Goal: Information Seeking & Learning: Learn about a topic

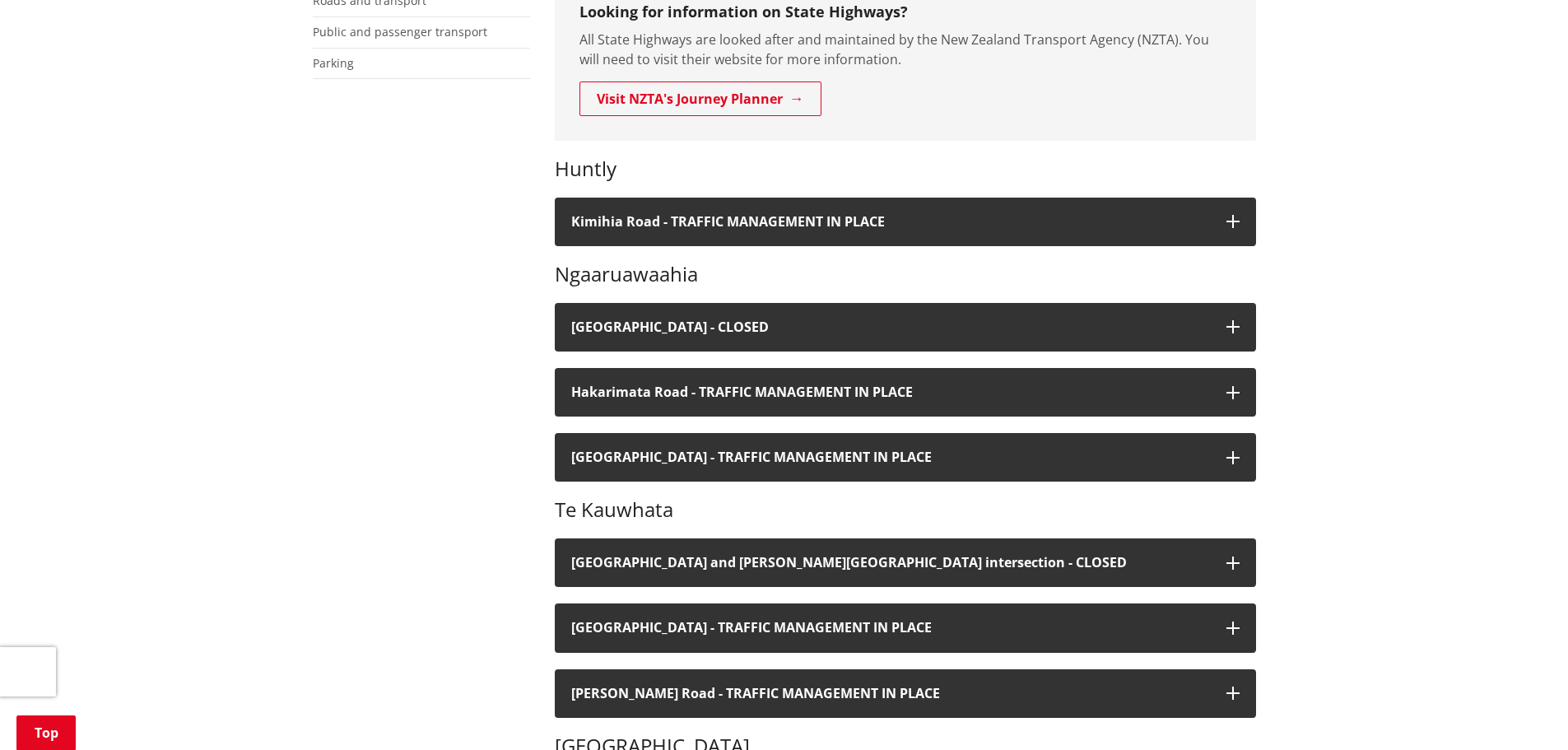
scroll to position [411, 0]
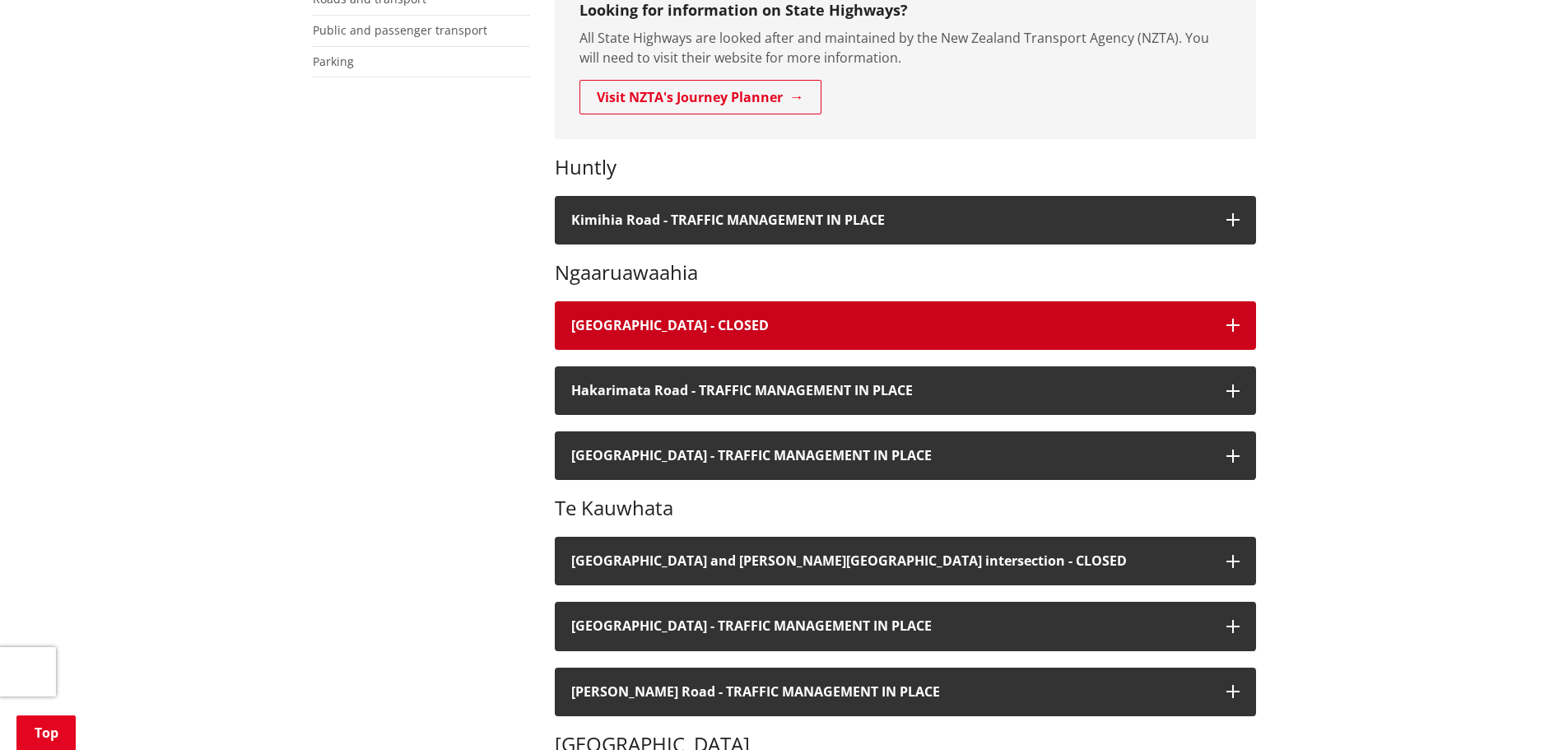
click at [1202, 328] on h4 "River Road - CLOSED" at bounding box center [891, 325] width 639 height 15
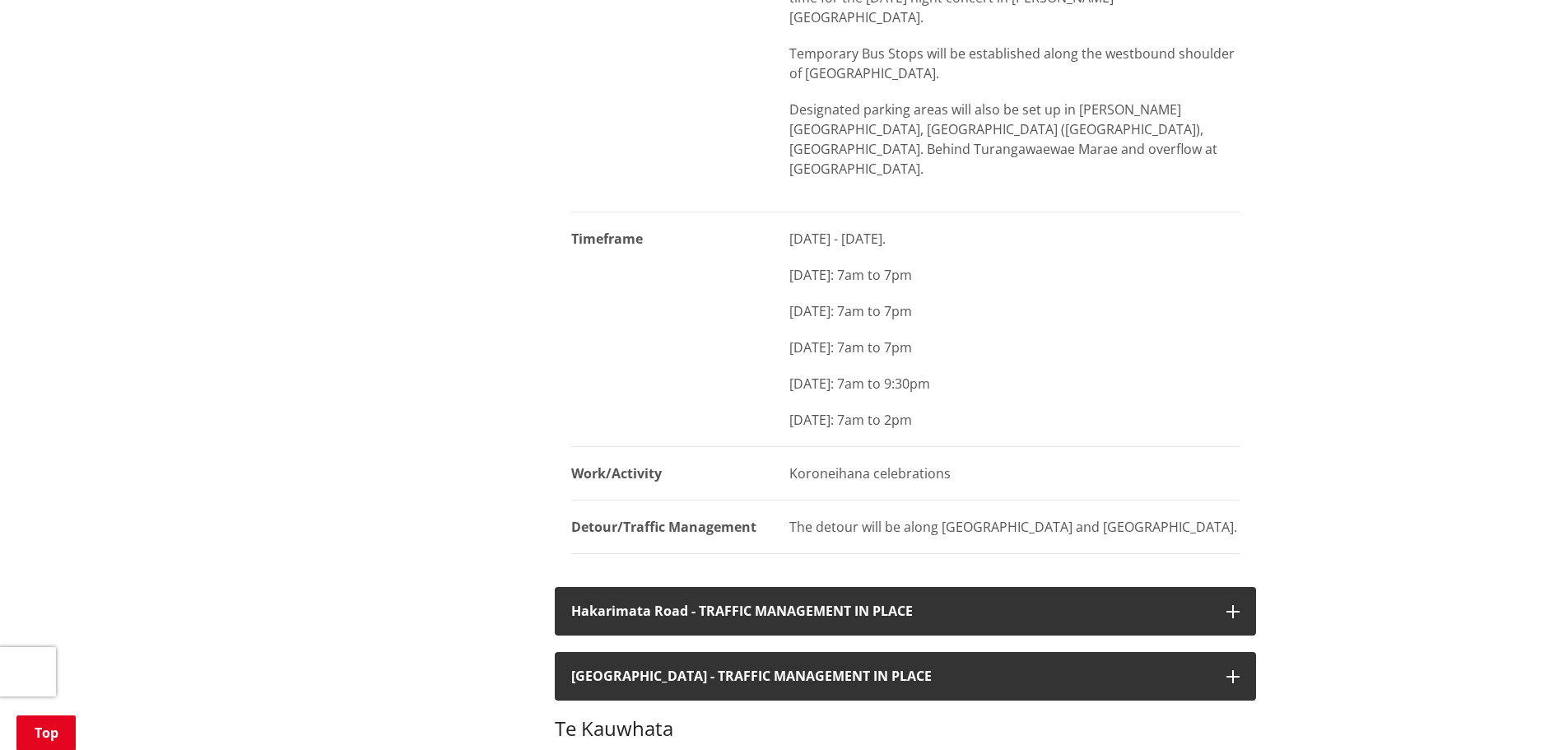
scroll to position [988, 0]
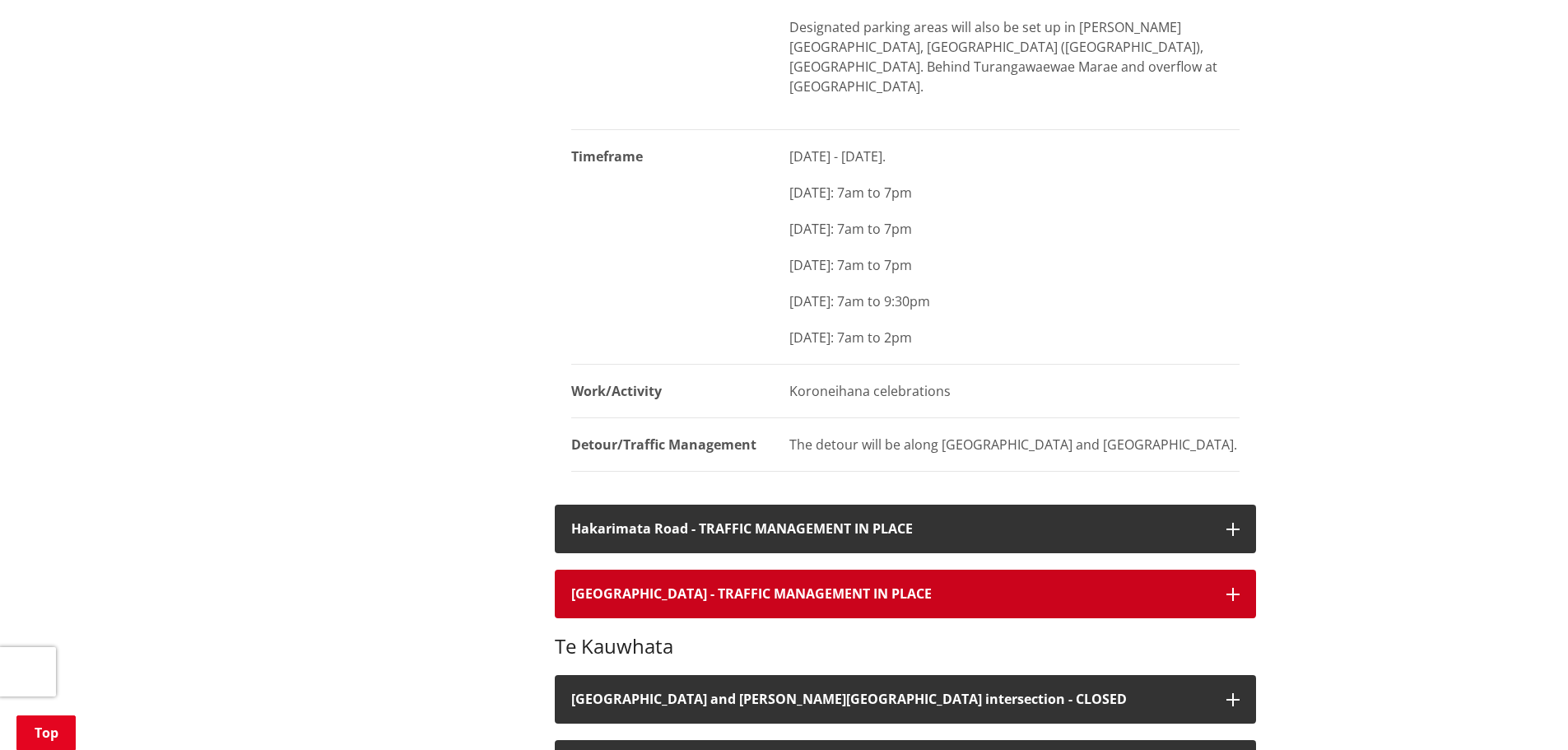
click at [965, 570] on button "Havelock Road - TRAFFIC MANAGEMENT IN PLACE" at bounding box center [905, 593] width 701 height 48
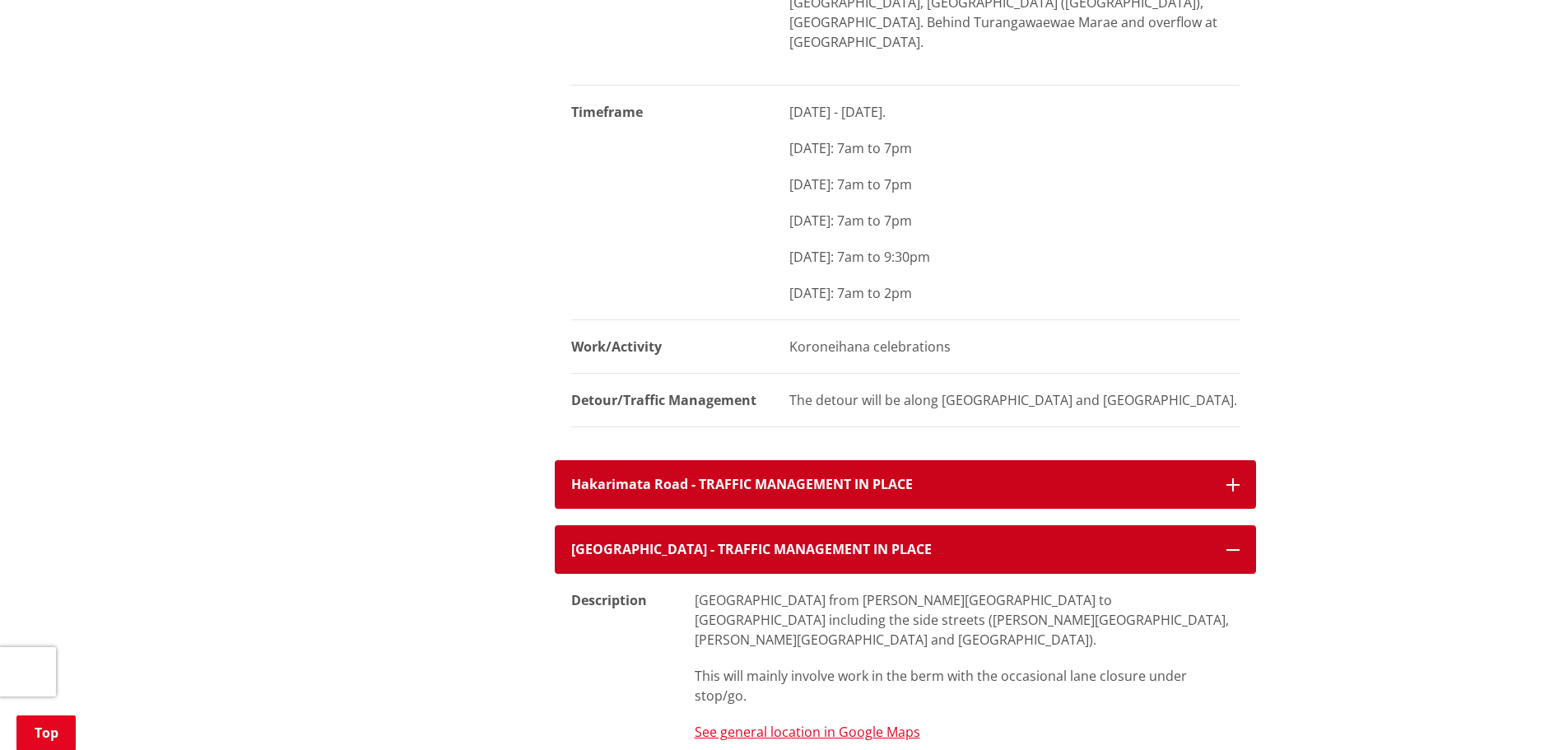
scroll to position [1070, 0]
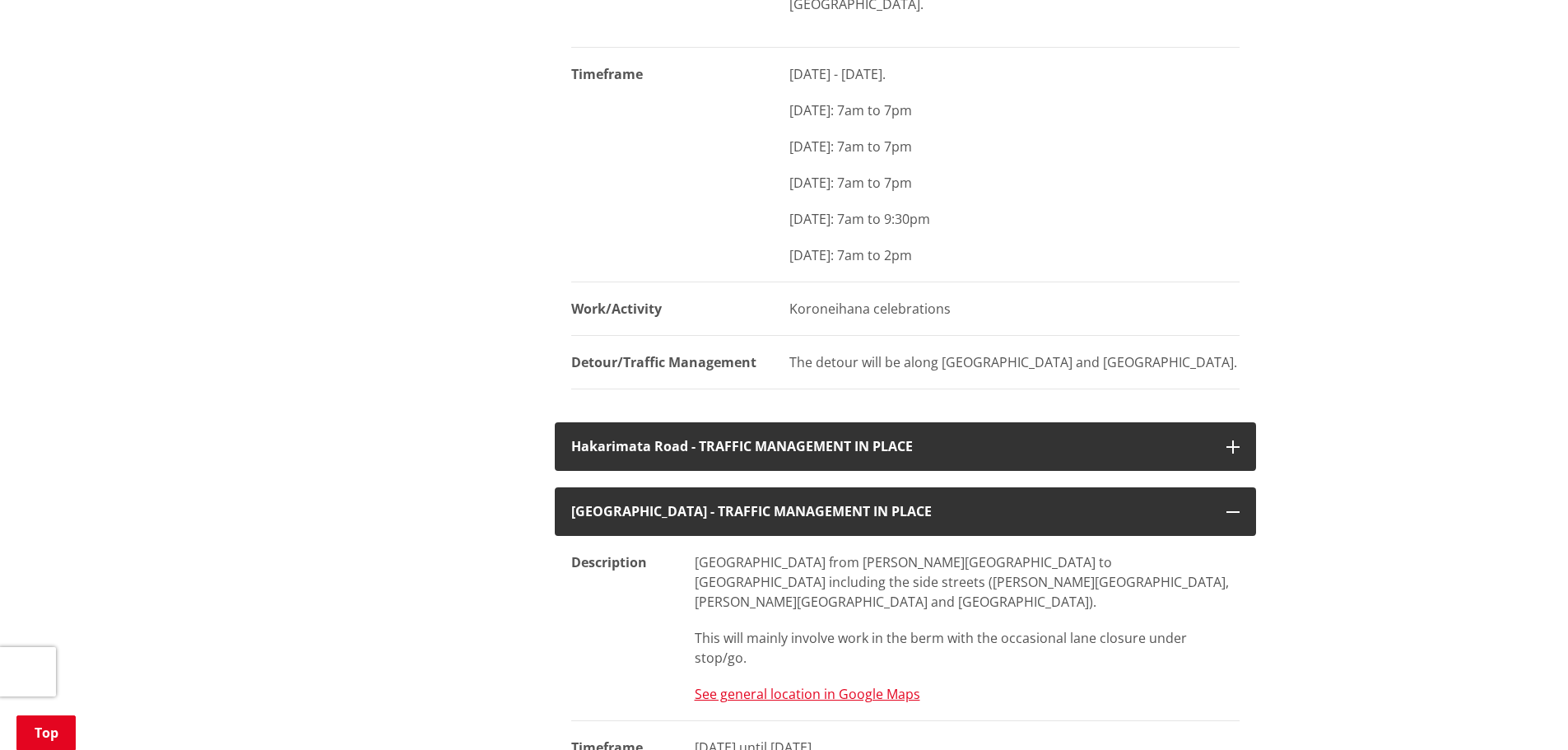
click at [1080, 552] on p "Havelock Road from Jackson Street to Uenuku Street including the side streets (…" at bounding box center [967, 581] width 545 height 59
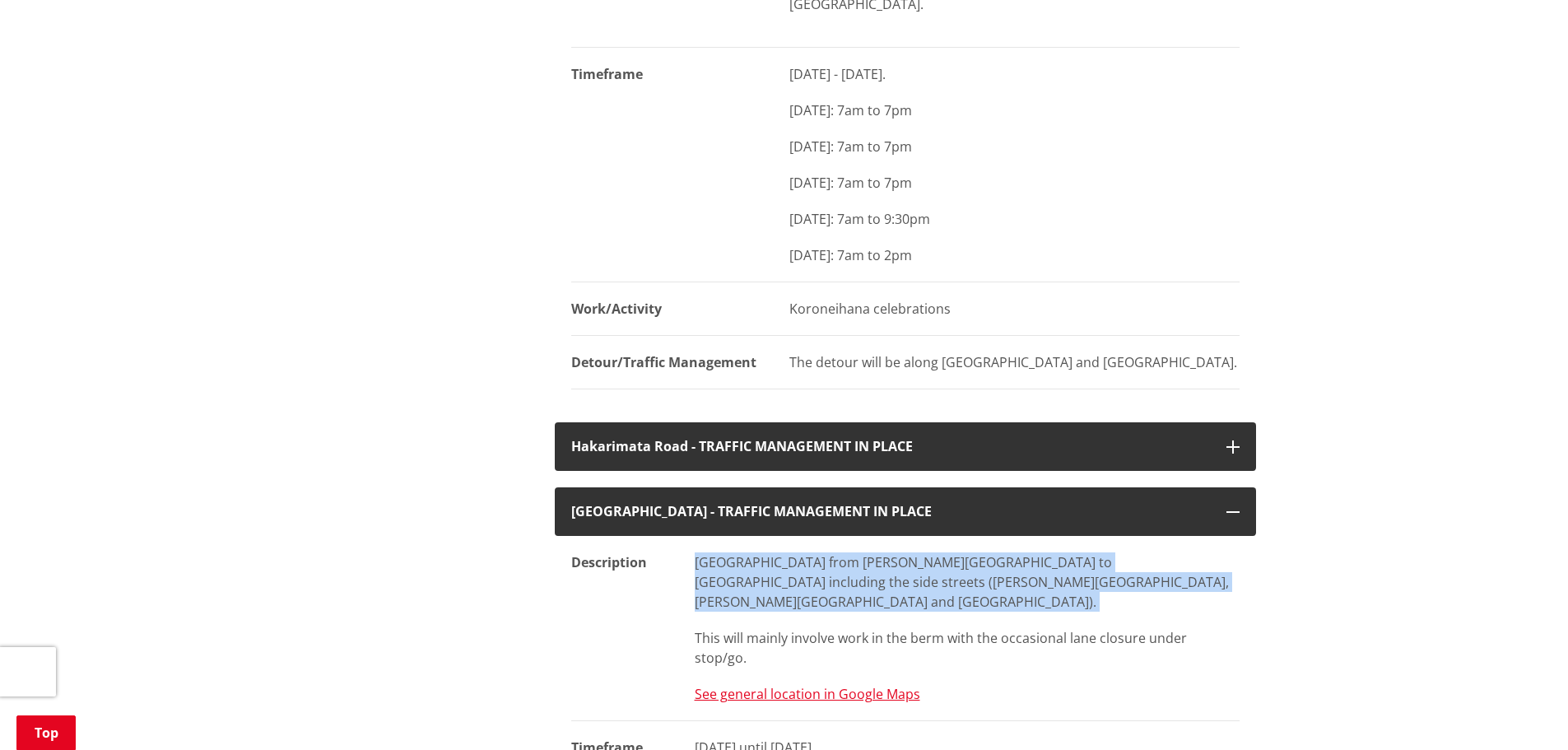
click at [1080, 552] on p "Havelock Road from Jackson Street to Uenuku Street including the side streets (…" at bounding box center [967, 581] width 545 height 59
click at [1070, 552] on p "Havelock Road from Jackson Street to Uenuku Street including the side streets (…" at bounding box center [967, 581] width 545 height 59
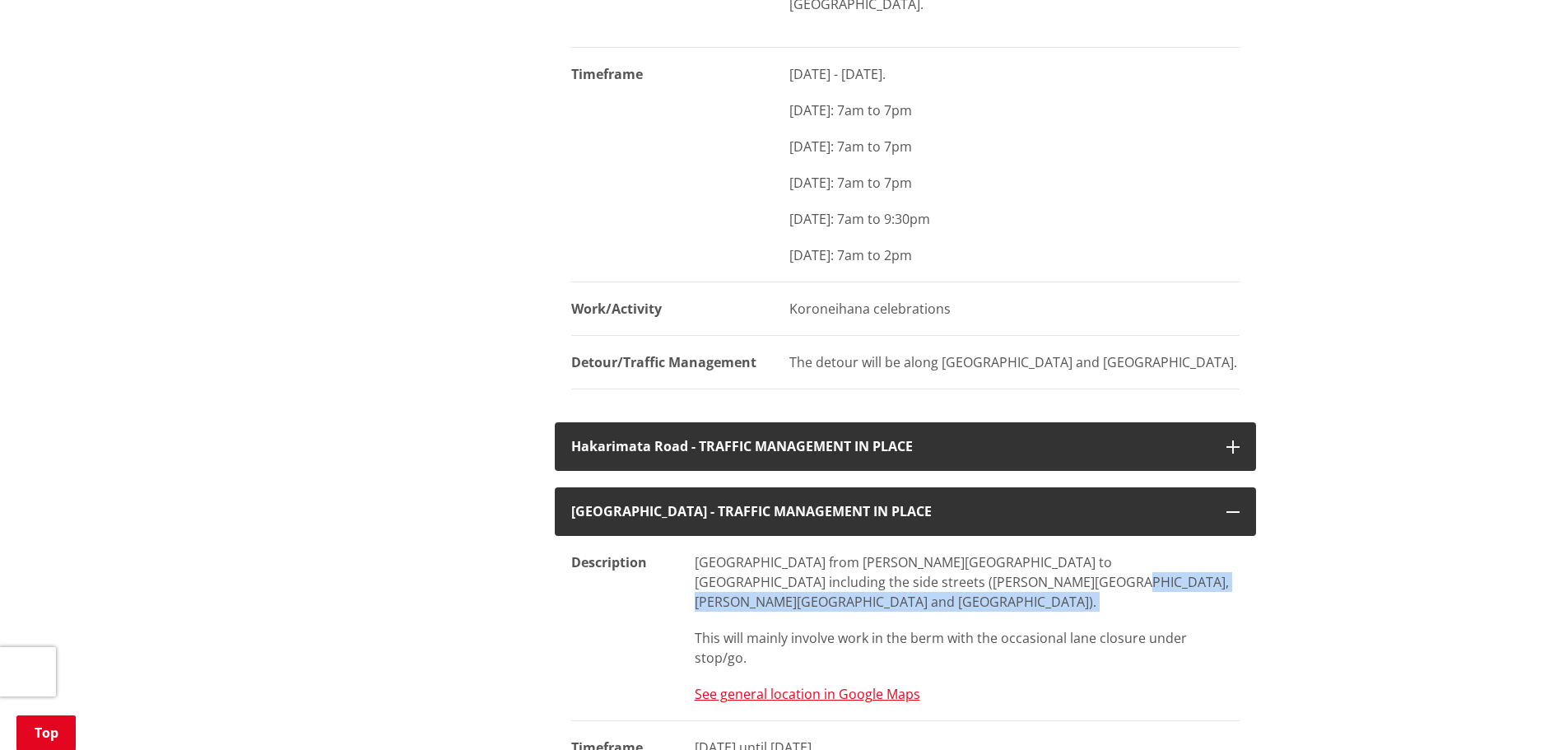
click at [1070, 552] on p "Havelock Road from Jackson Street to Uenuku Street including the side streets (…" at bounding box center [967, 581] width 545 height 59
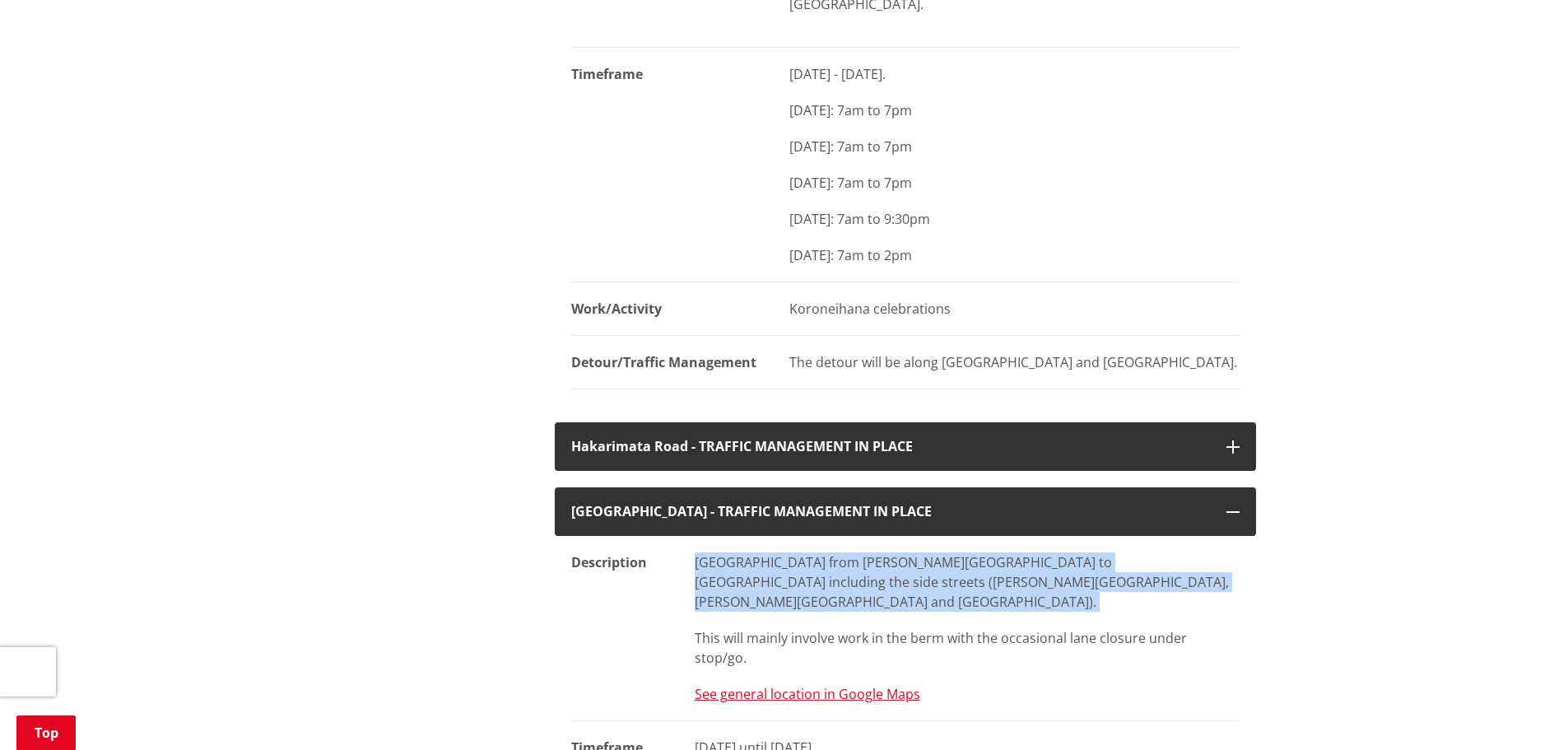
click at [1070, 552] on p "Havelock Road from Jackson Street to Uenuku Street including the side streets (…" at bounding box center [967, 581] width 545 height 59
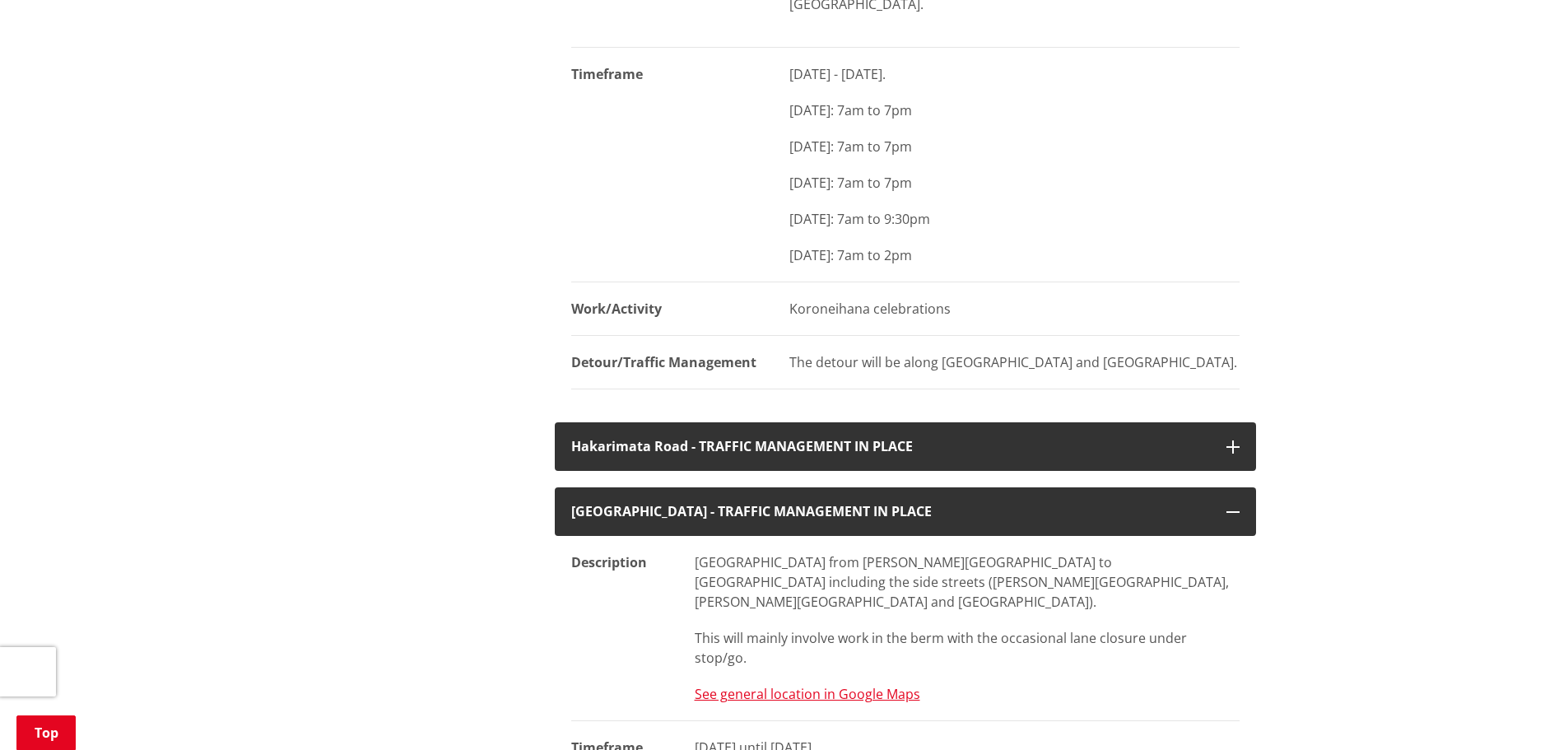
click at [1041, 552] on div "Havelock Road from Jackson Street to Uenuku Street including the side streets (…" at bounding box center [967, 610] width 545 height 115
click at [1048, 573] on dd "Havelock Road from Jackson Street to Uenuku Street including the side streets (…" at bounding box center [959, 628] width 562 height 185
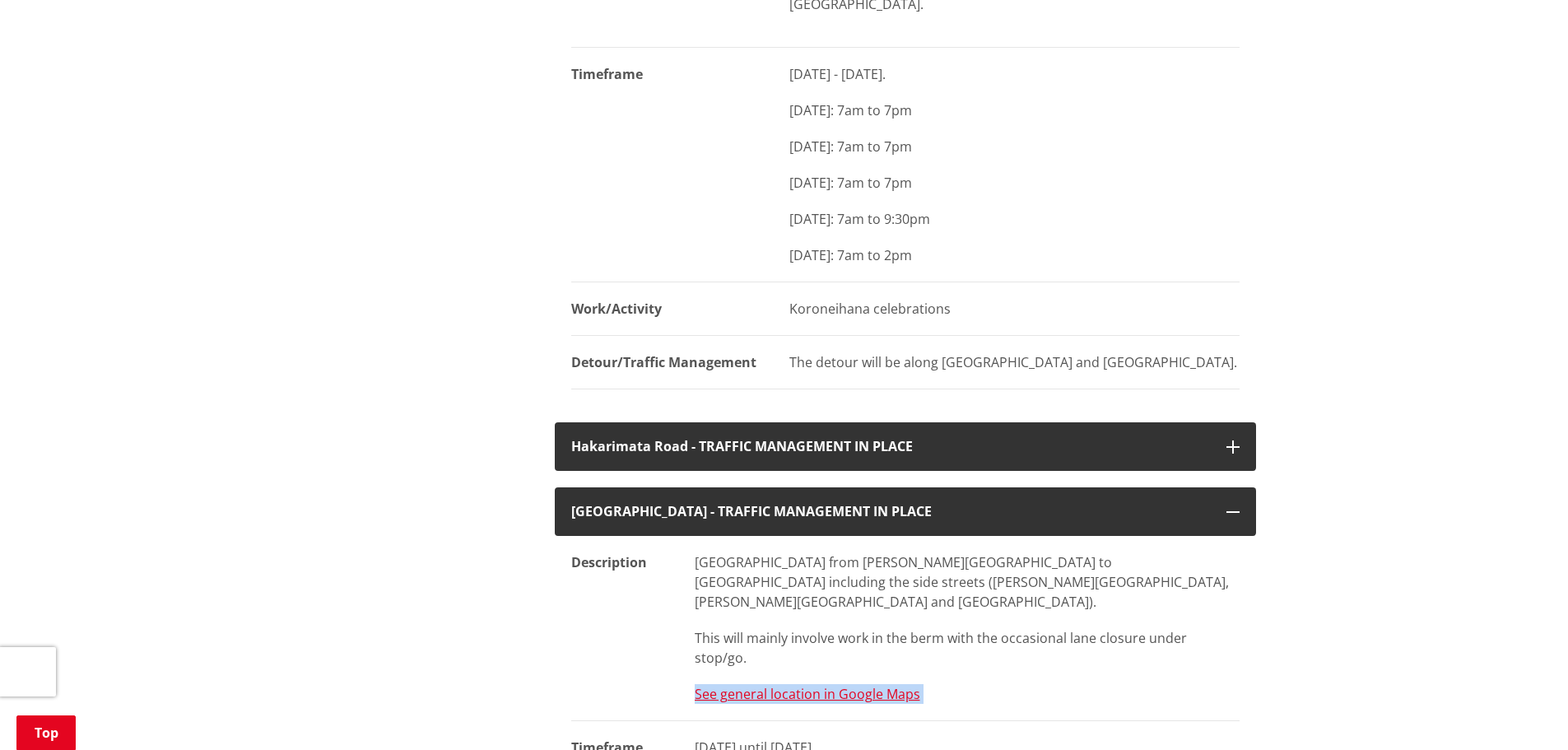
click at [1048, 573] on dd "Havelock Road from Jackson Street to Uenuku Street including the side streets (…" at bounding box center [959, 628] width 562 height 185
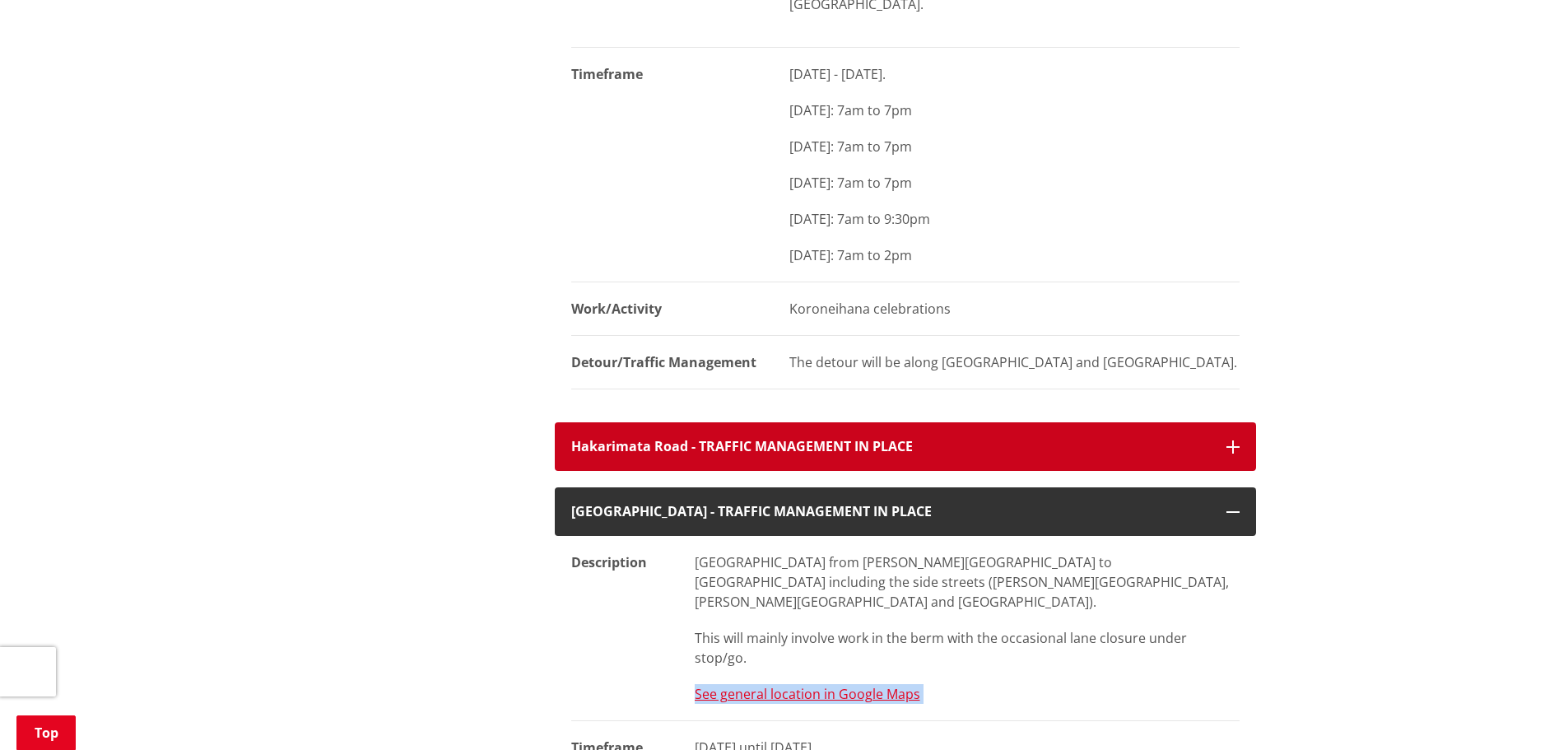
click at [953, 438] on h4 "Hakarimata Road - TRAFFIC MANAGEMENT IN PLACE" at bounding box center [891, 446] width 639 height 15
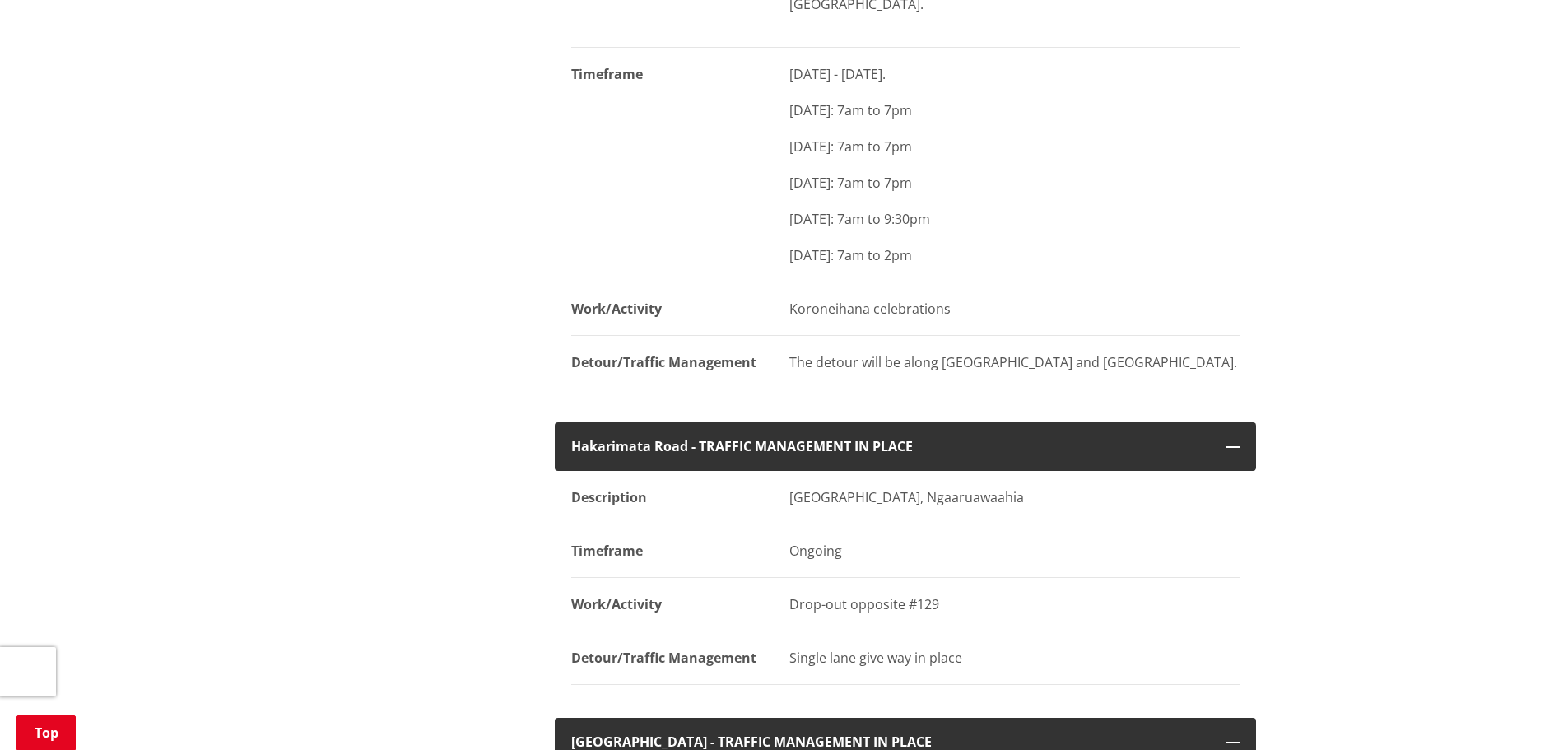
click at [988, 594] on p "Drop-out opposite #129" at bounding box center [1015, 604] width 450 height 20
click at [963, 594] on p "Drop-out opposite #129" at bounding box center [1015, 604] width 450 height 20
click at [962, 594] on p "Drop-out opposite #129" at bounding box center [1015, 604] width 450 height 20
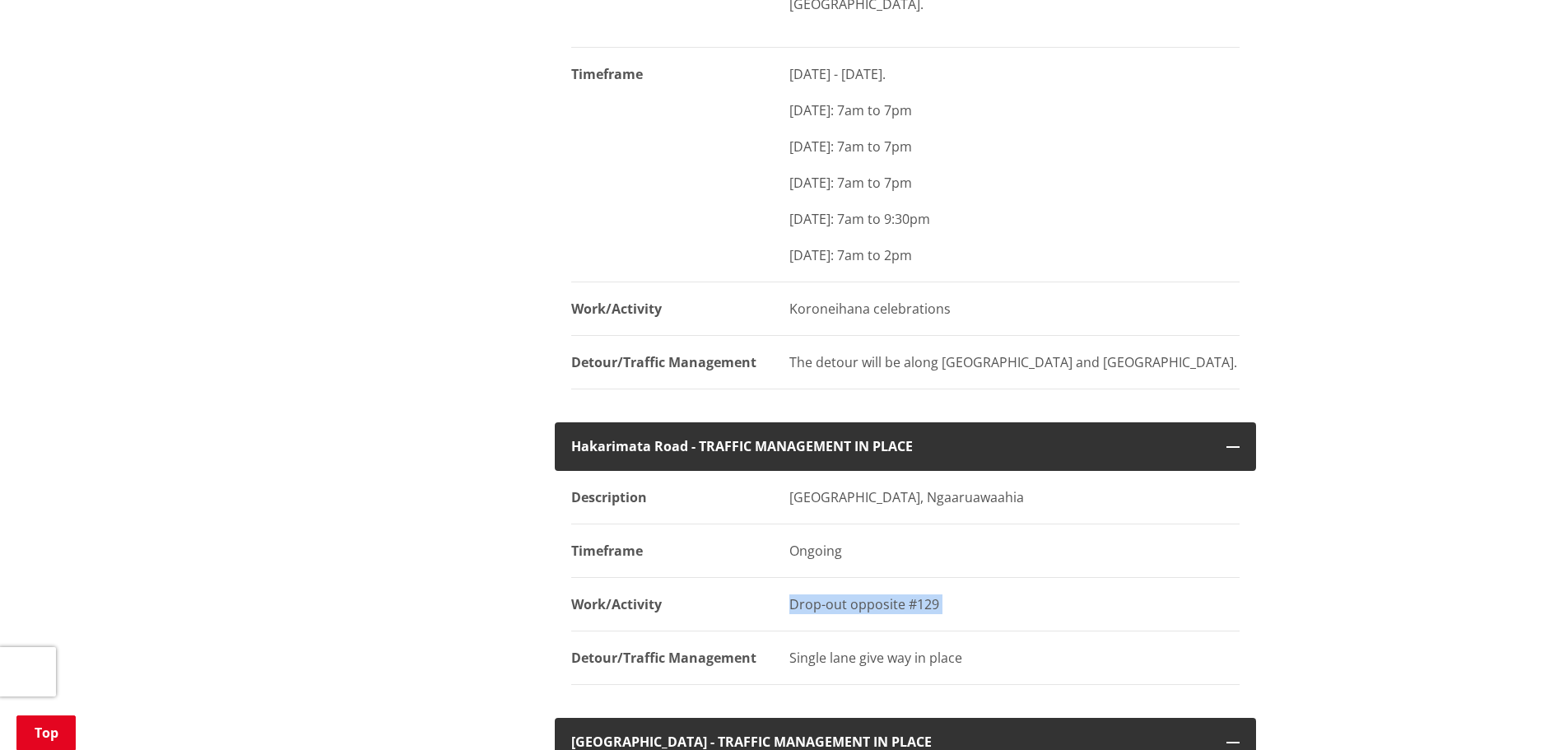
drag, startPoint x: 962, startPoint y: 543, endPoint x: 998, endPoint y: 596, distance: 64.1
click at [961, 594] on p "Drop-out opposite #129" at bounding box center [1015, 604] width 450 height 20
click at [999, 648] on div "Single lane give way in place" at bounding box center [1015, 658] width 450 height 20
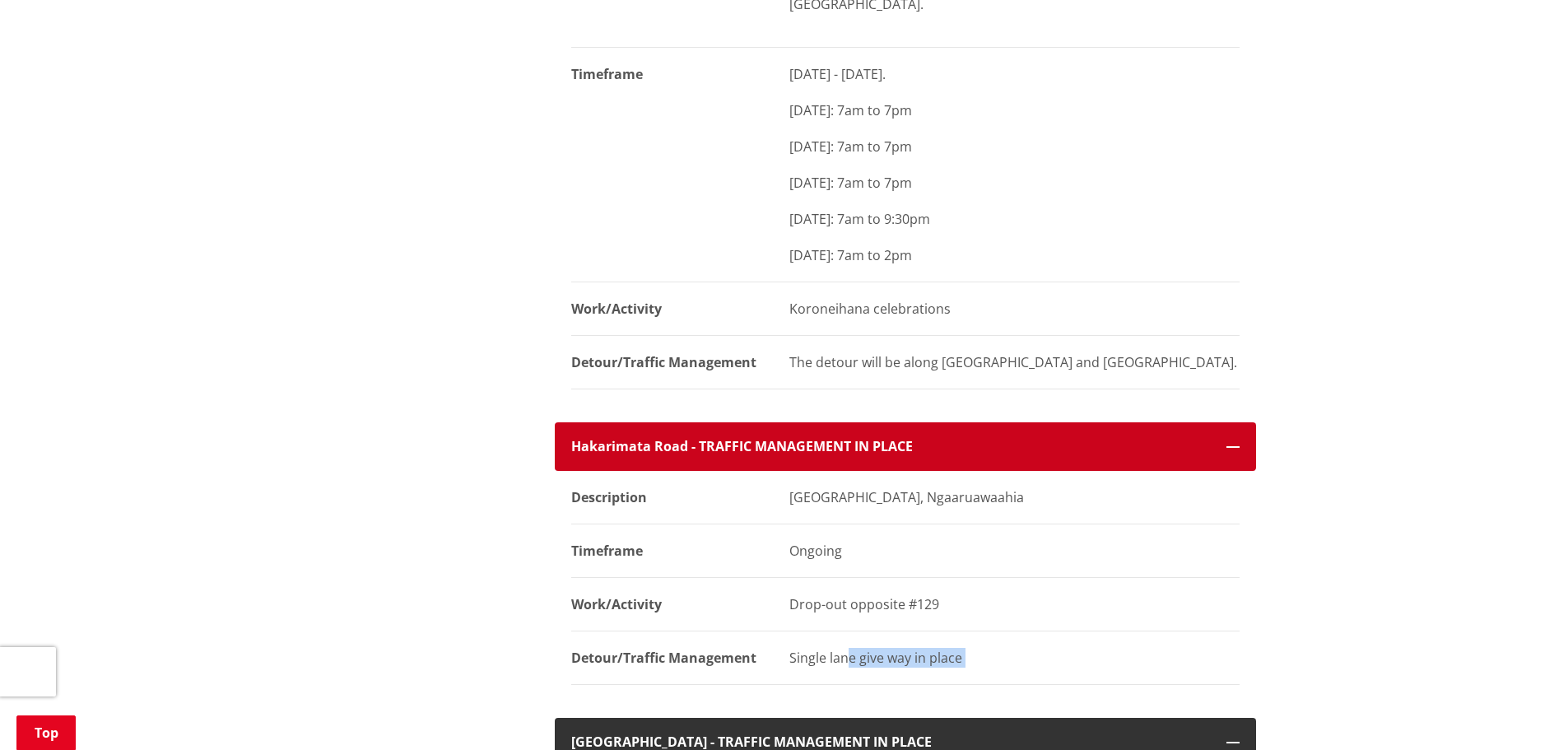
click at [965, 438] on h4 "Hakarimata Road - TRAFFIC MANAGEMENT IN PLACE" at bounding box center [891, 446] width 639 height 15
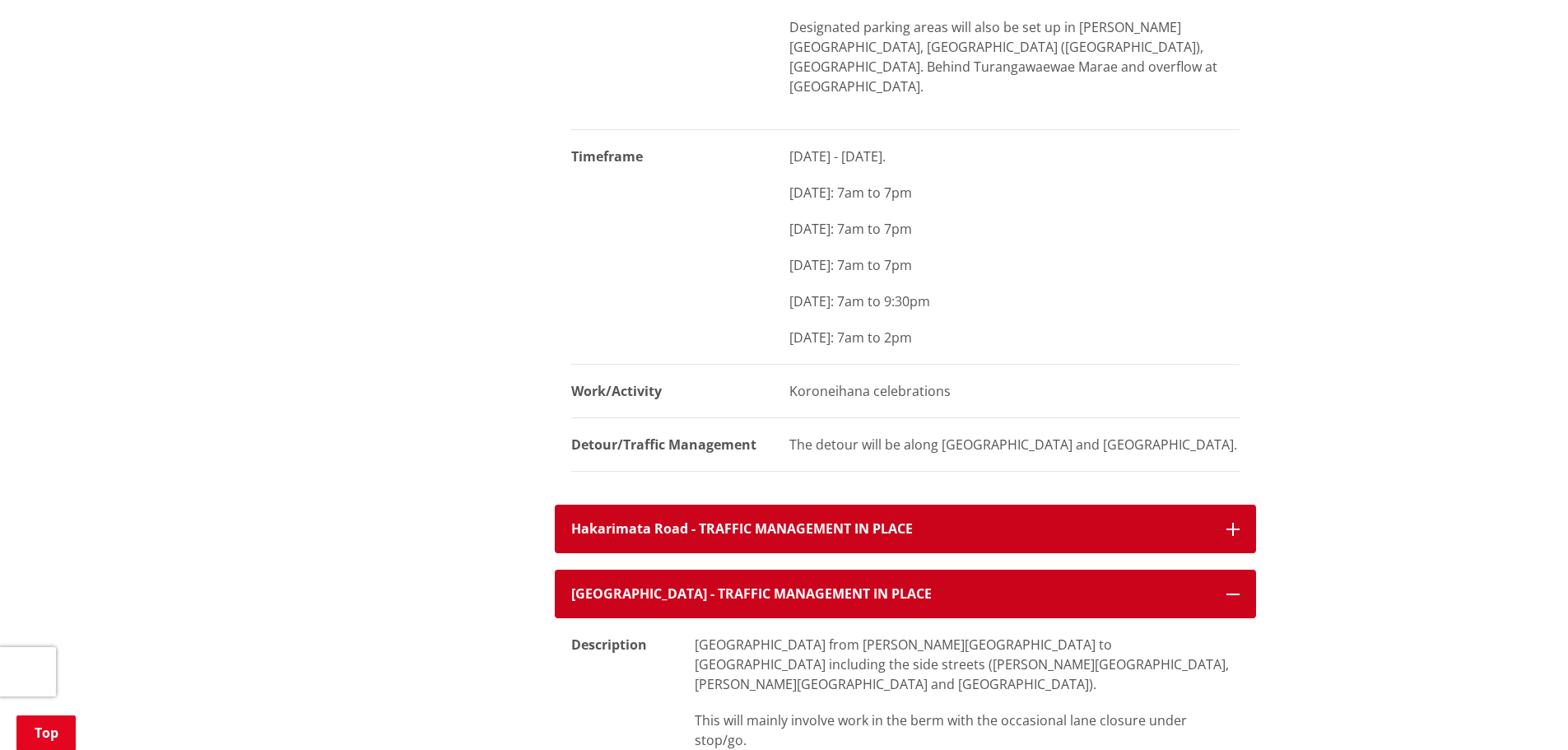
scroll to position [905, 0]
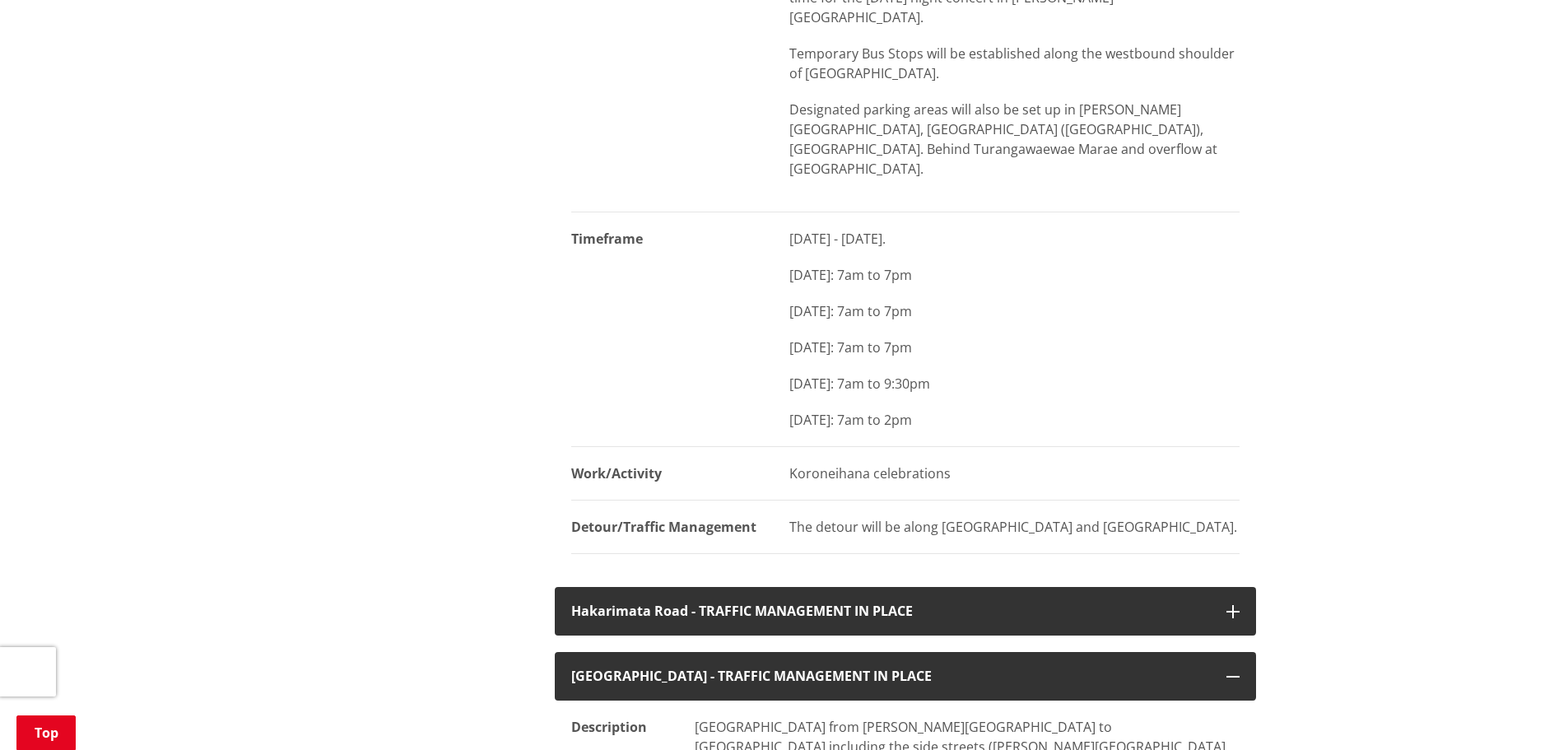
click at [965, 517] on p "The detour will be along Duke Street and Starr Road." at bounding box center [1015, 527] width 450 height 20
click at [925, 517] on p "The detour will be along Duke Street and Starr Road." at bounding box center [1015, 527] width 450 height 20
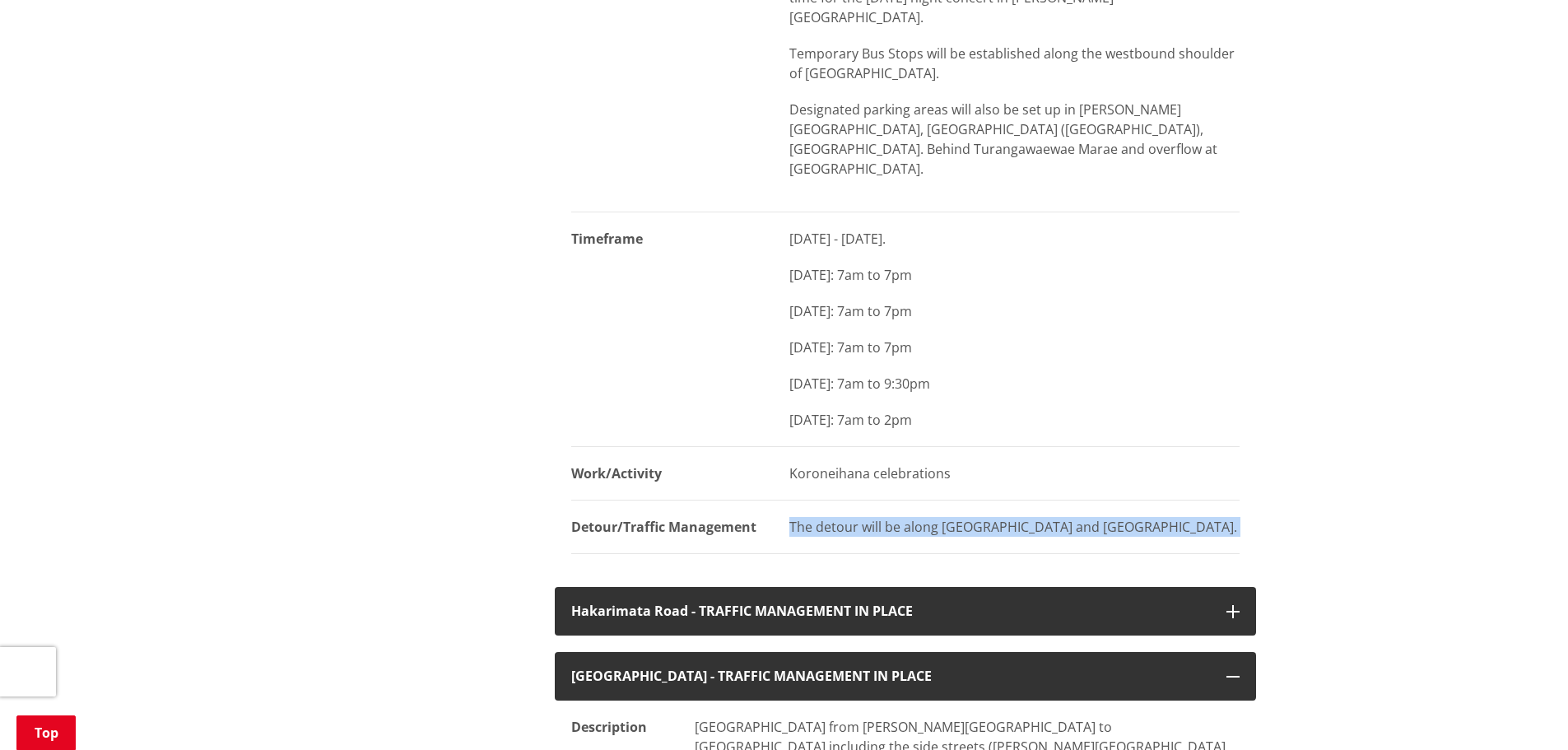
click at [893, 517] on p "The detour will be along Duke Street and Starr Road." at bounding box center [1015, 527] width 450 height 20
click at [871, 517] on p "The detour will be along Duke Street and Starr Road." at bounding box center [1015, 527] width 450 height 20
click at [844, 517] on p "The detour will be along Duke Street and Starr Road." at bounding box center [1015, 527] width 450 height 20
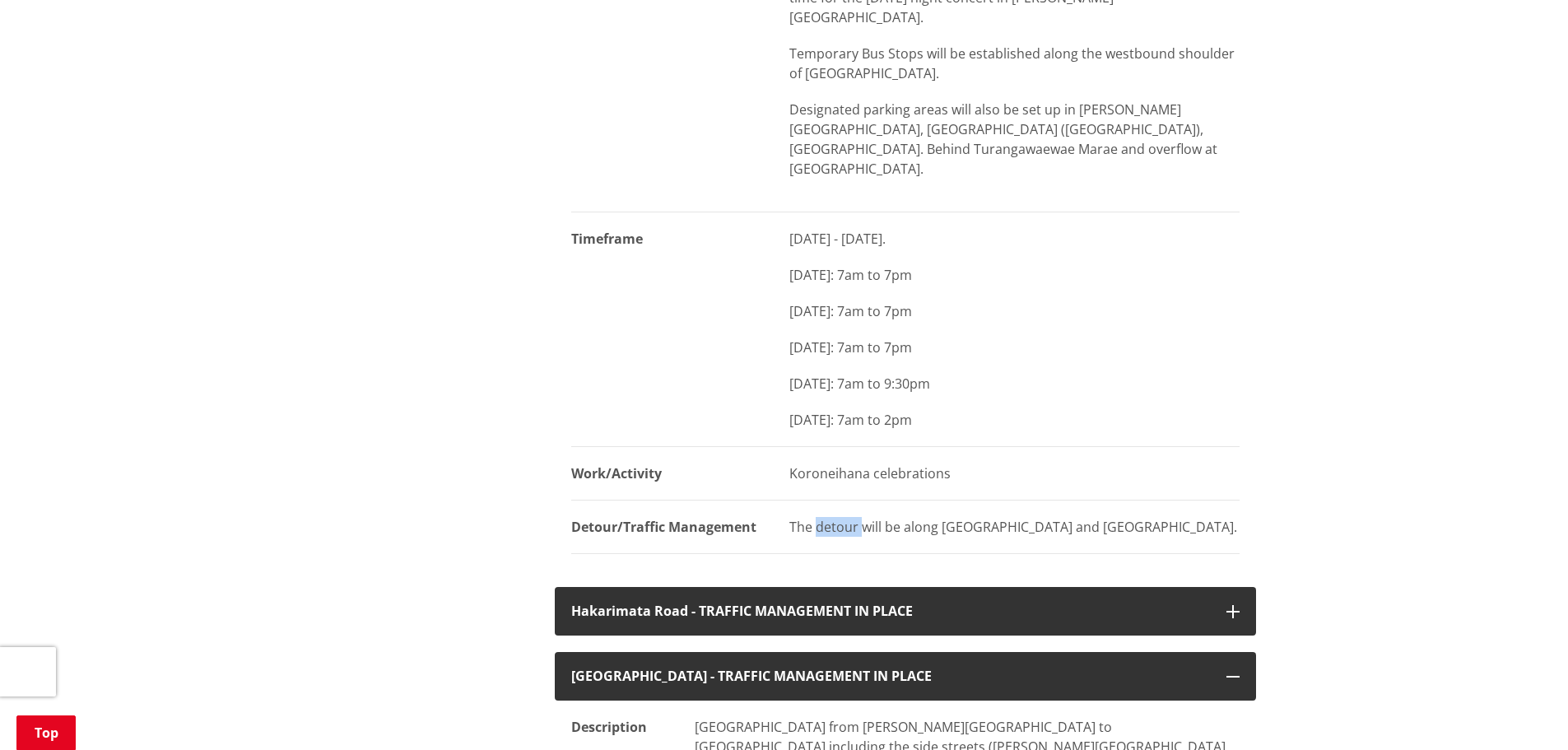
click at [844, 517] on p "The detour will be along Duke Street and Starr Road." at bounding box center [1015, 527] width 450 height 20
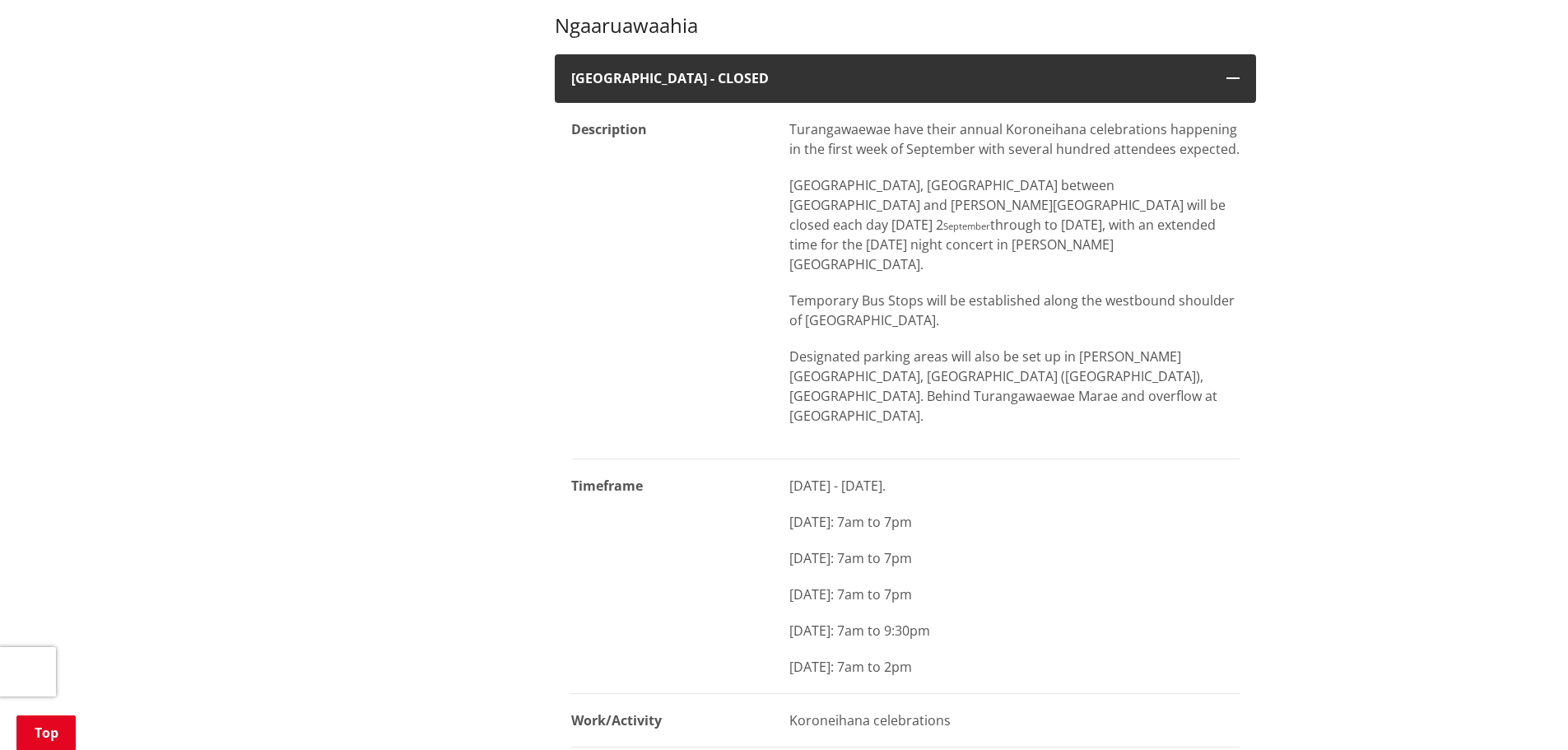
scroll to position [576, 0]
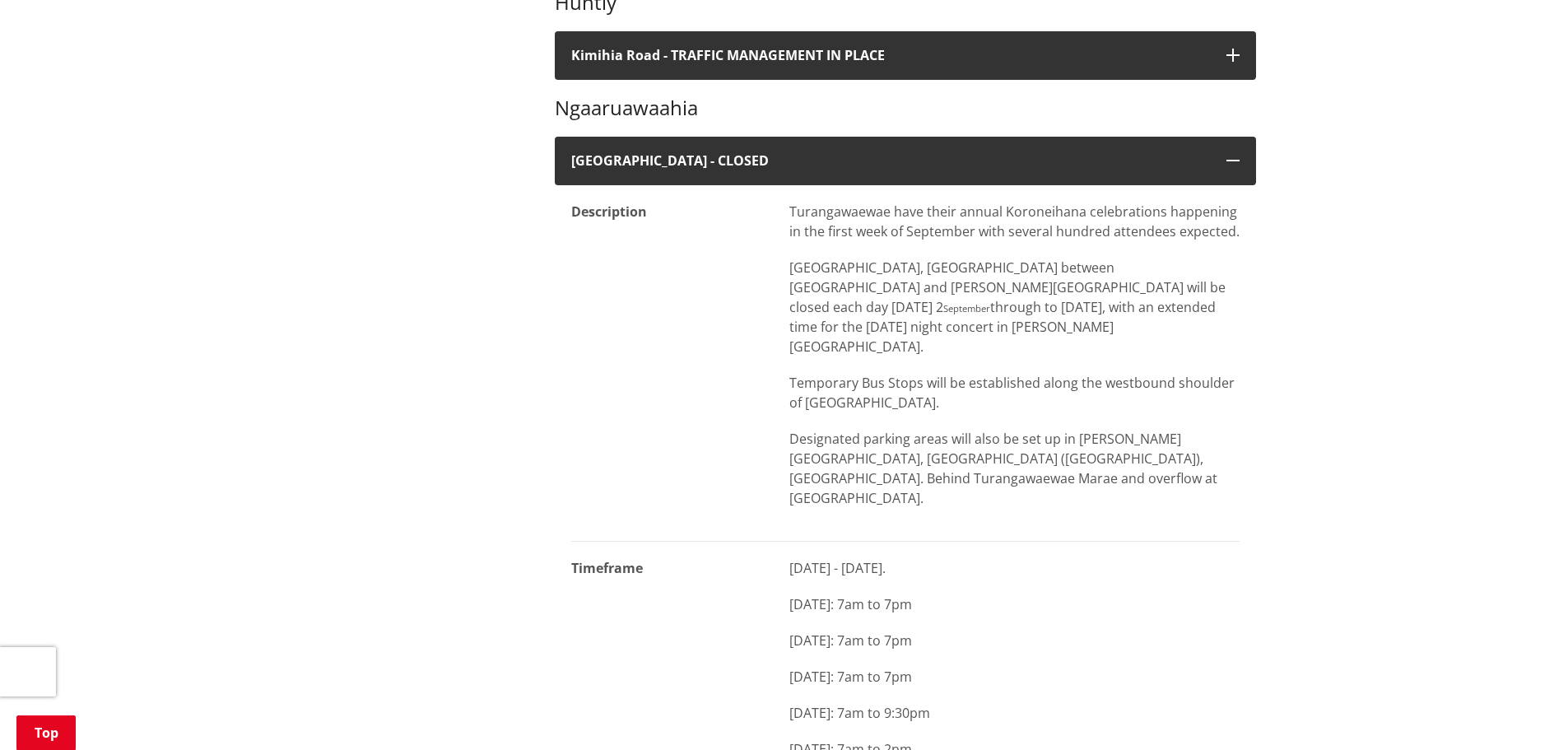
click at [1101, 432] on p "Designated parking areas will also be set up in George Street, Kent Street (via…" at bounding box center [1015, 467] width 450 height 79
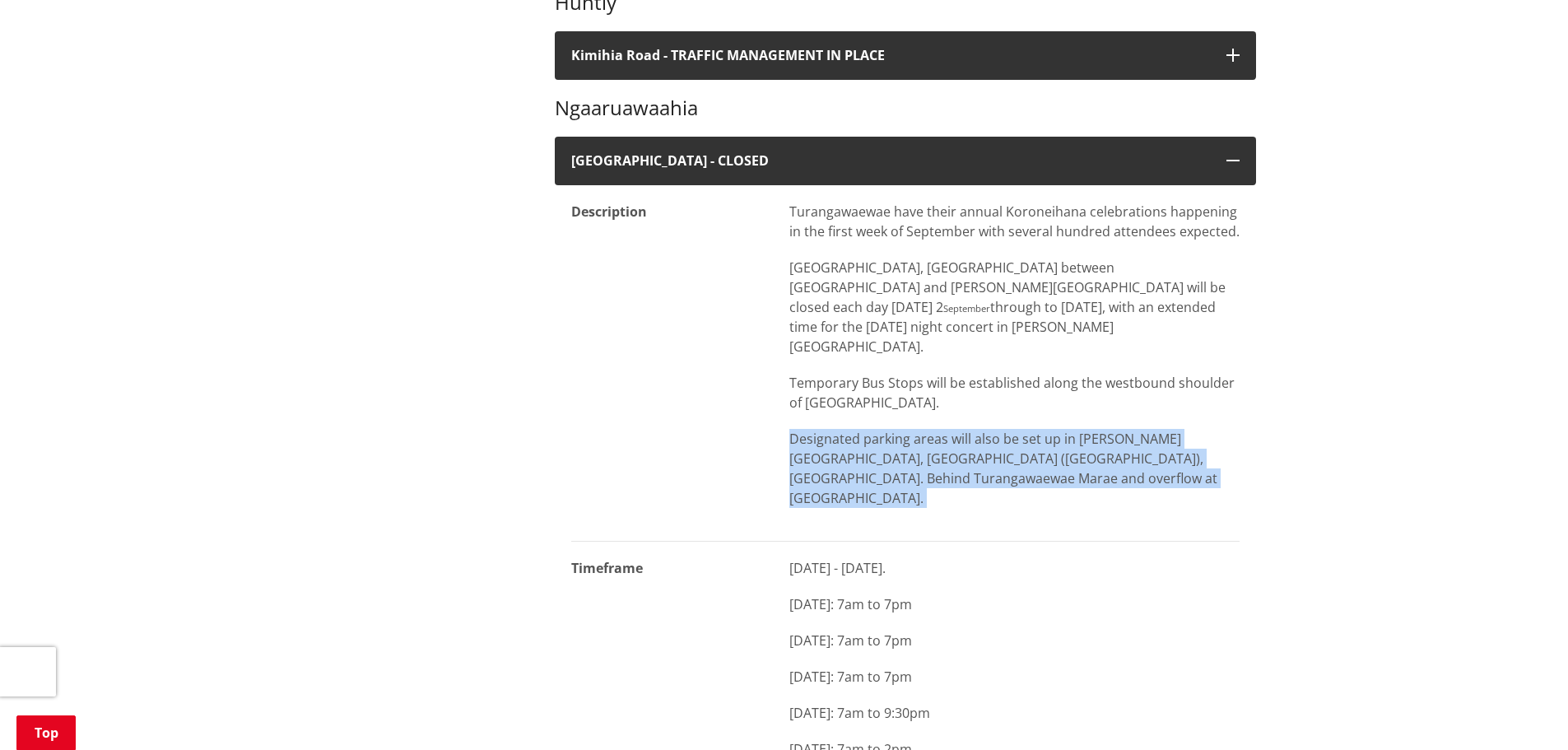
click at [1101, 432] on p "Designated parking areas will also be set up in George Street, Kent Street (via…" at bounding box center [1015, 467] width 450 height 79
click at [1042, 455] on dd "Turangawaewae have their annual Koroneihana celebrations happening in the first…" at bounding box center [1006, 363] width 467 height 356
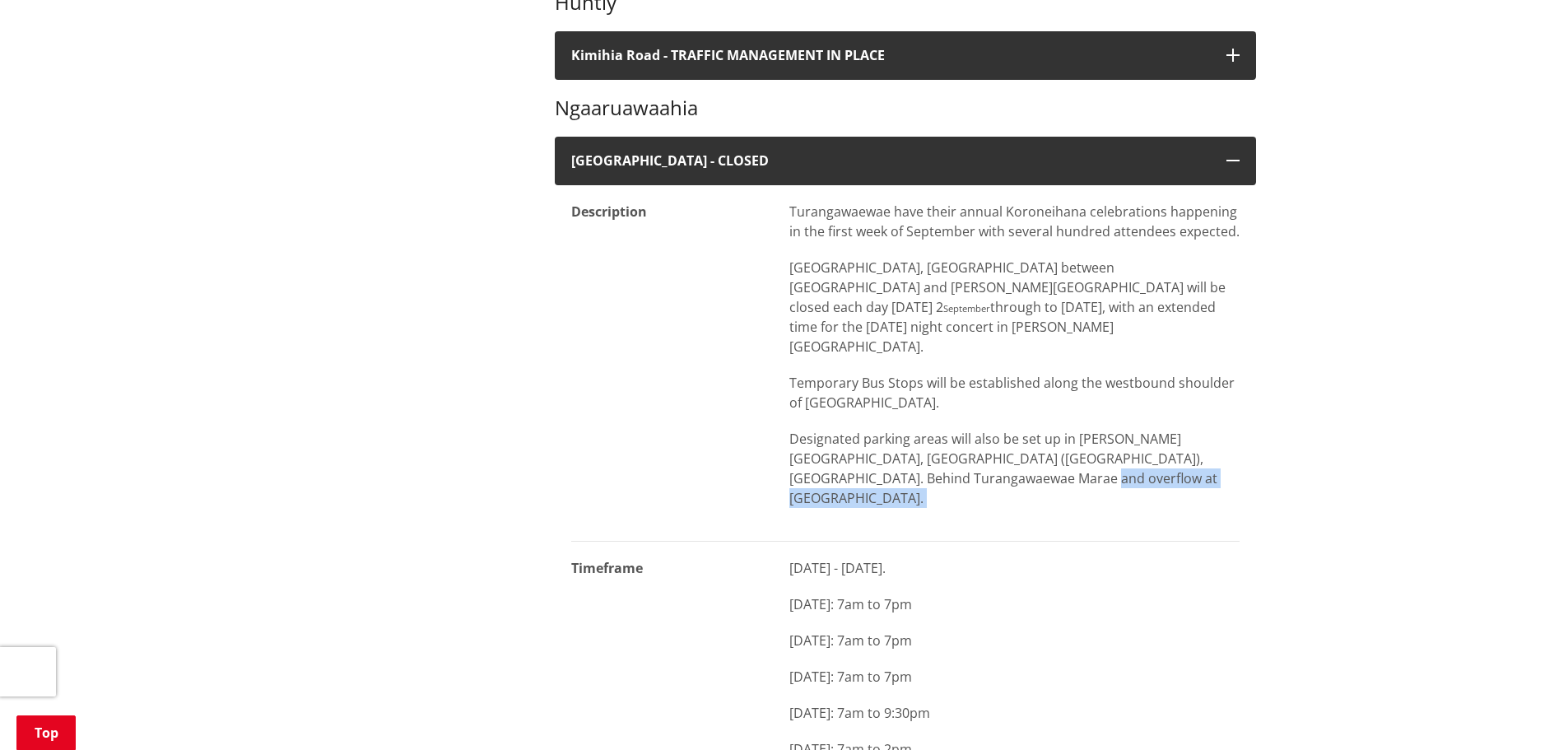
click at [1042, 455] on dd "Turangawaewae have their annual Koroneihana celebrations happening in the first…" at bounding box center [1006, 363] width 467 height 356
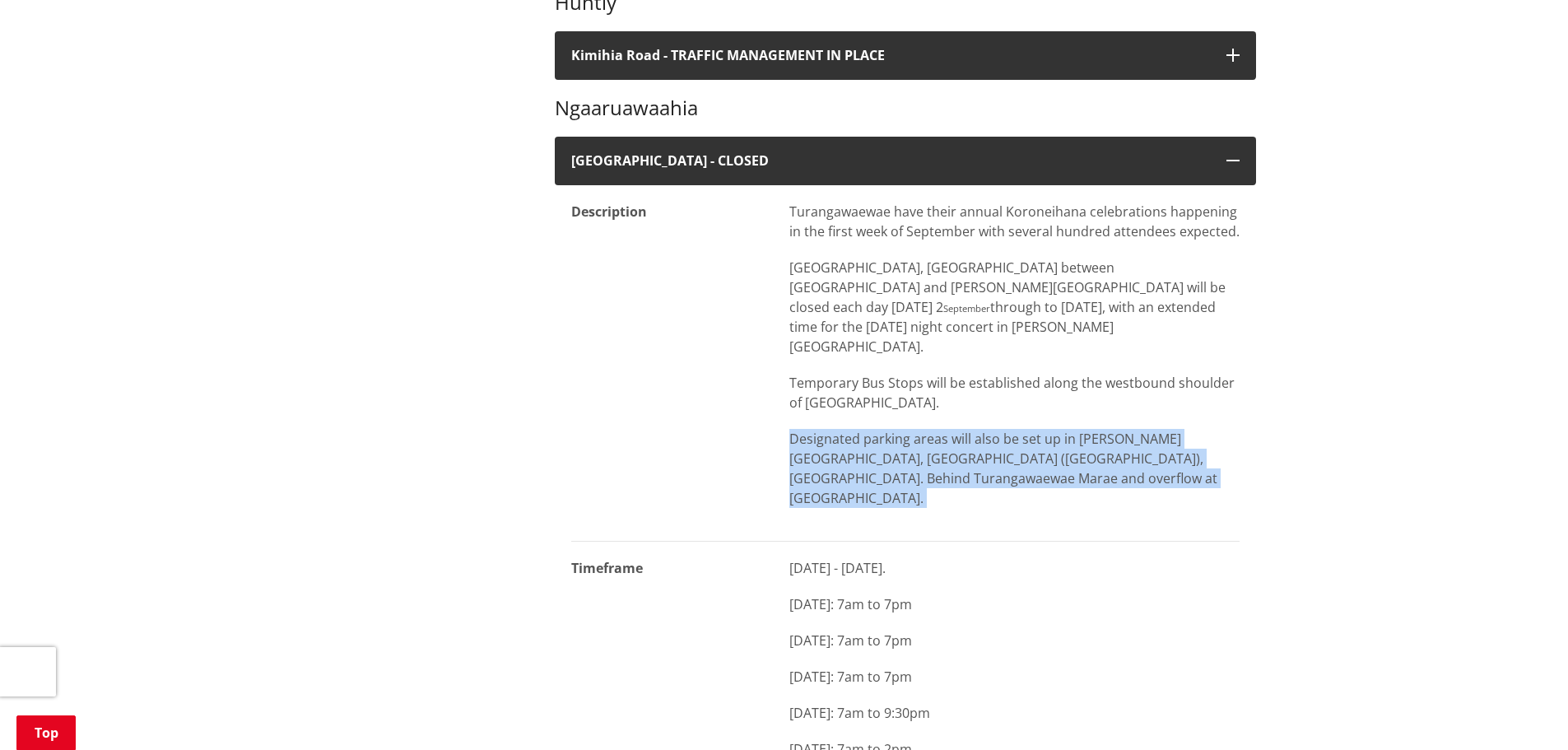
click at [1042, 455] on dd "Turangawaewae have their annual Koroneihana celebrations happening in the first…" at bounding box center [1006, 363] width 467 height 356
click at [912, 442] on p "Designated parking areas will also be set up in George Street, Kent Street (via…" at bounding box center [1015, 467] width 450 height 79
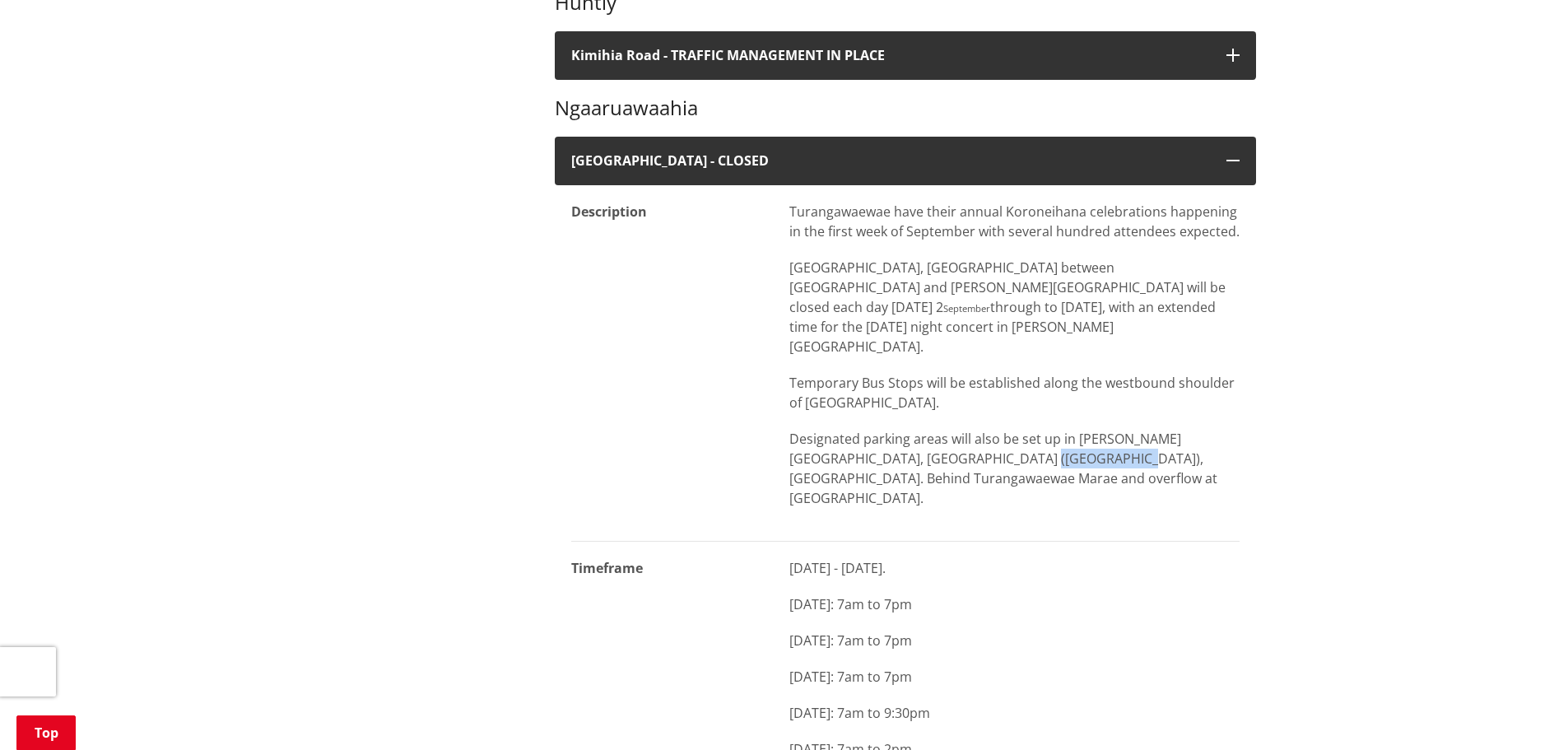
drag, startPoint x: 919, startPoint y: 411, endPoint x: 1001, endPoint y: 427, distance: 83.5
click at [1001, 428] on p "Designated parking areas will also be set up in George Street, Kent Street (via…" at bounding box center [1015, 467] width 450 height 79
